Goal: Navigation & Orientation: Find specific page/section

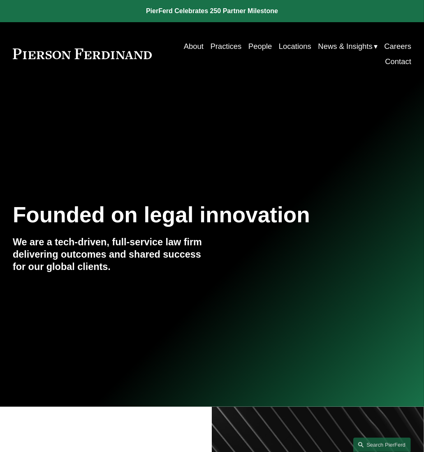
click at [110, 56] on link at bounding box center [82, 54] width 139 height 11
click at [192, 44] on link "About" at bounding box center [194, 46] width 20 height 15
